Goal: Navigation & Orientation: Understand site structure

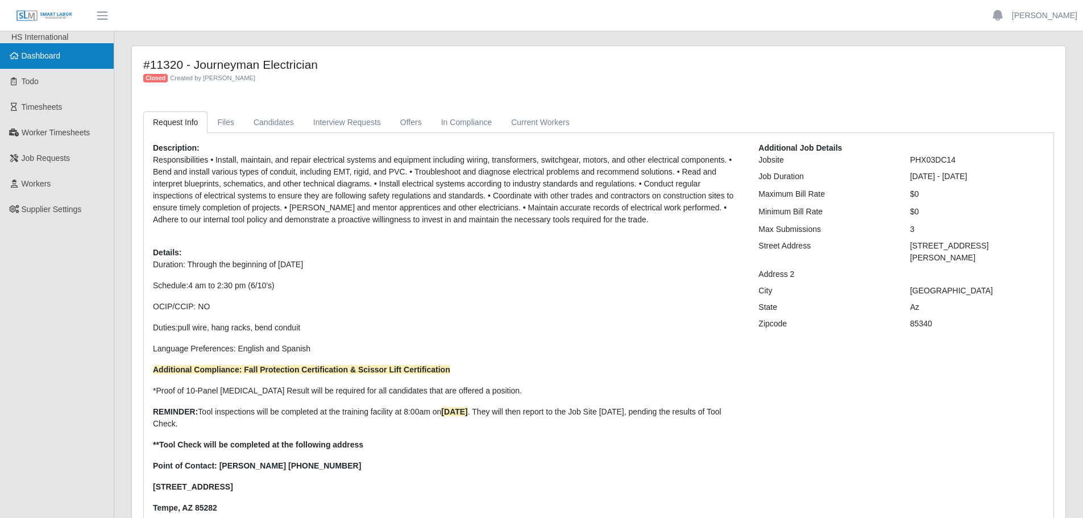
click at [31, 58] on span "Dashboard" at bounding box center [41, 55] width 39 height 9
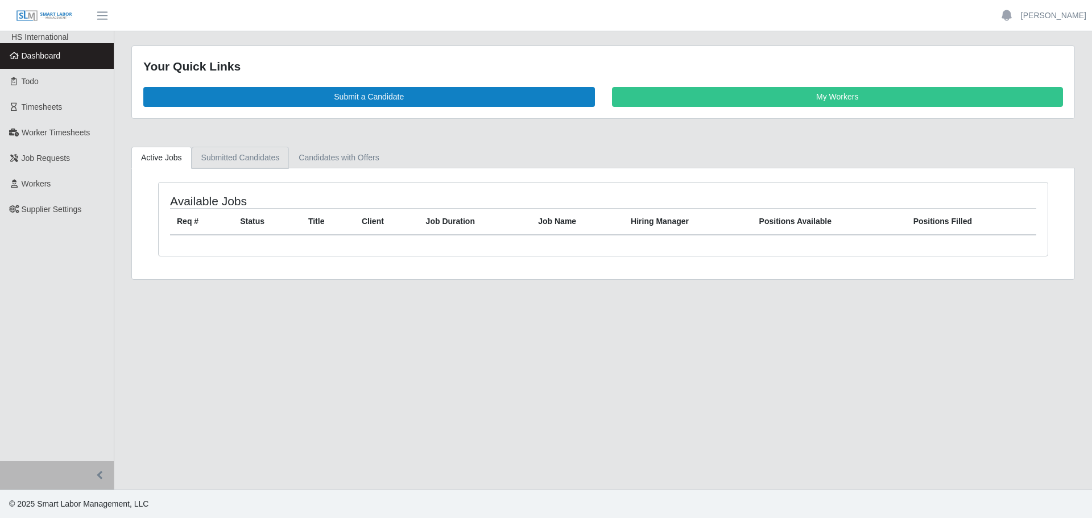
click at [245, 162] on link "Submitted Candidates" at bounding box center [241, 158] width 98 height 22
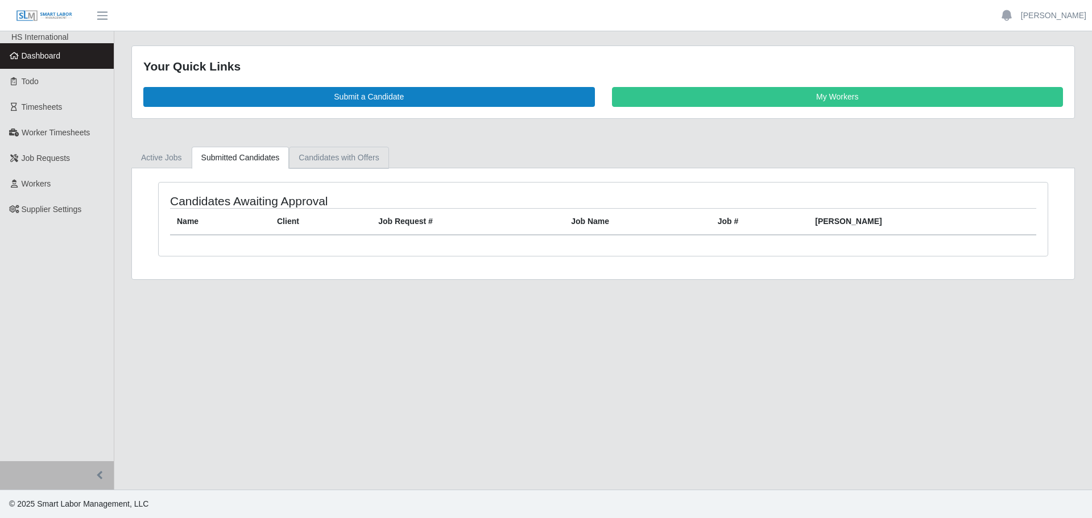
click at [320, 168] on link "Candidates with Offers" at bounding box center [339, 158] width 100 height 22
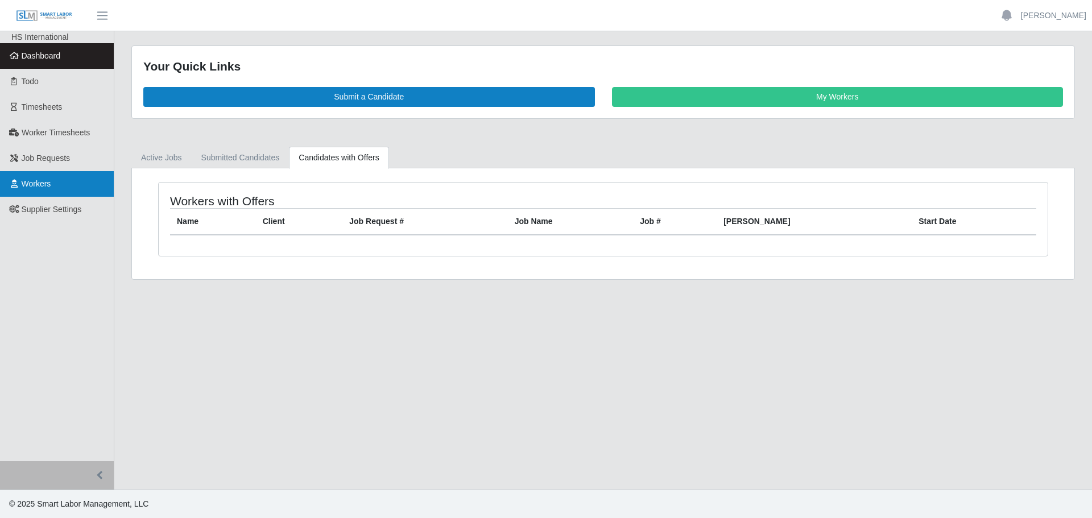
click at [40, 188] on span "Workers" at bounding box center [37, 183] width 30 height 9
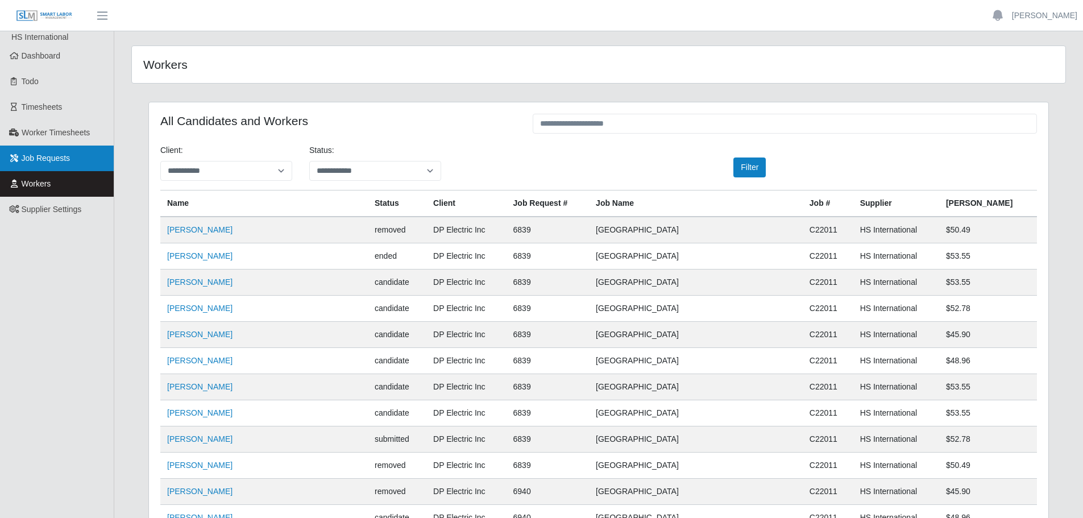
click at [56, 162] on span "Job Requests" at bounding box center [46, 158] width 49 height 9
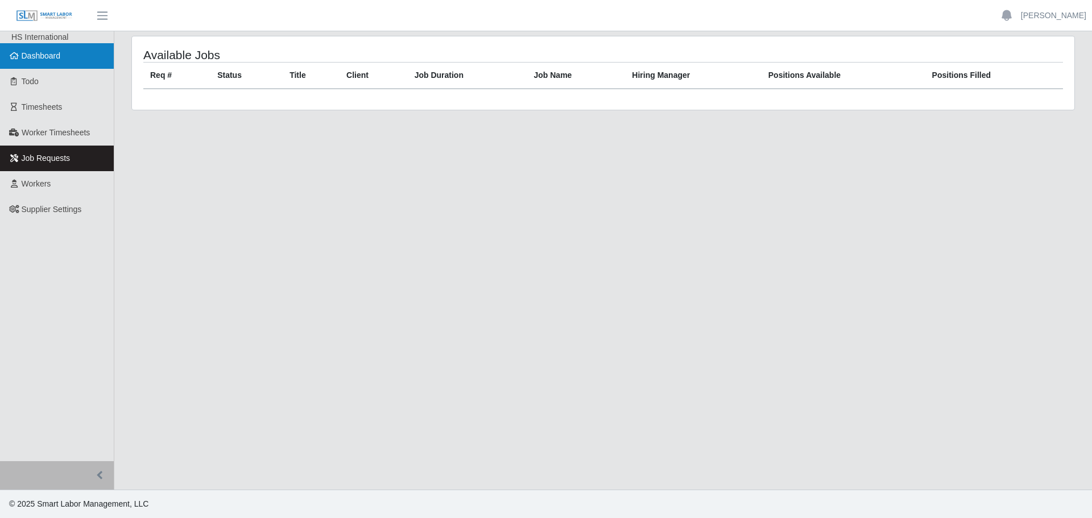
click at [43, 55] on span "Dashboard" at bounding box center [41, 55] width 39 height 9
